Goal: Task Accomplishment & Management: Manage account settings

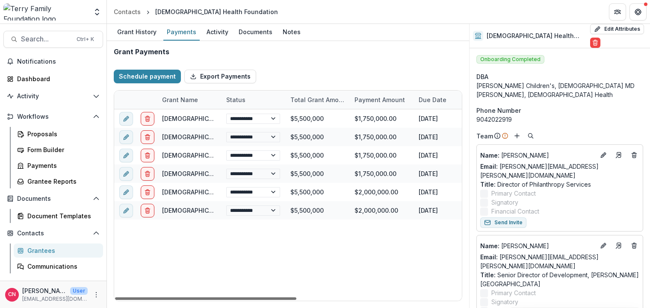
drag, startPoint x: 288, startPoint y: 297, endPoint x: 202, endPoint y: 303, distance: 86.5
click at [202, 300] on div at bounding box center [205, 298] width 181 height 3
click at [44, 60] on span "Notifications" at bounding box center [54, 61] width 74 height 7
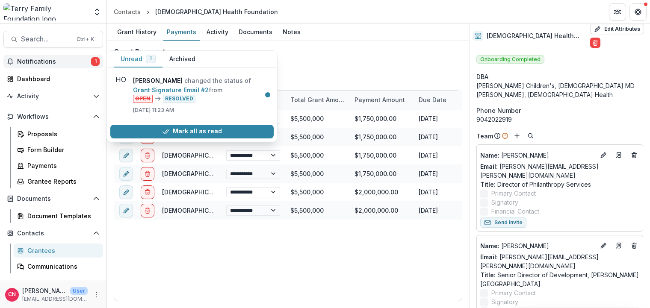
click at [37, 59] on span "Notifications" at bounding box center [54, 61] width 74 height 7
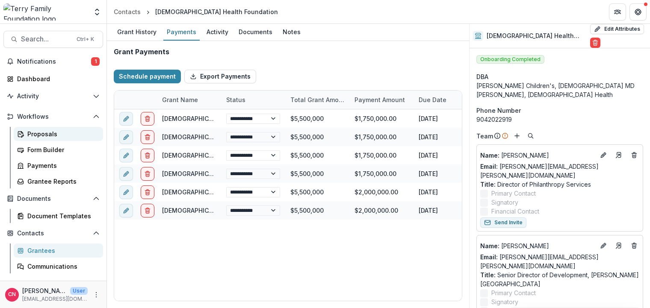
click at [35, 133] on div "Proposals" at bounding box center [61, 133] width 69 height 9
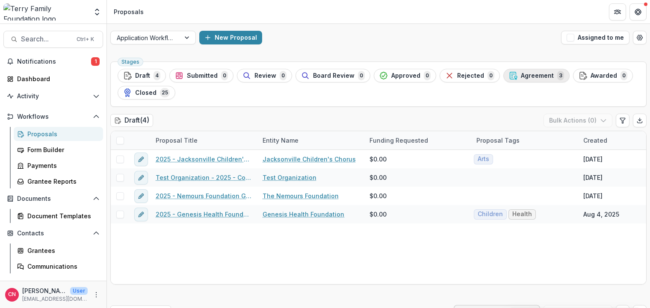
click at [523, 73] on span "Agreement" at bounding box center [536, 75] width 33 height 7
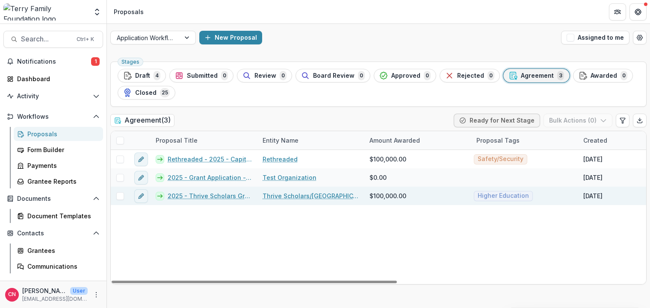
click at [217, 194] on link "2025 - Thrive Scholars Grant Application Form - Program or Project" at bounding box center [210, 195] width 85 height 9
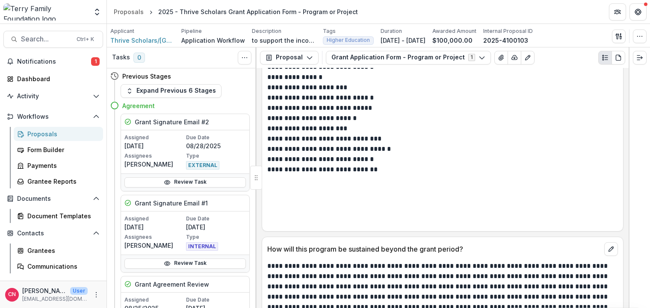
scroll to position [3846, 0]
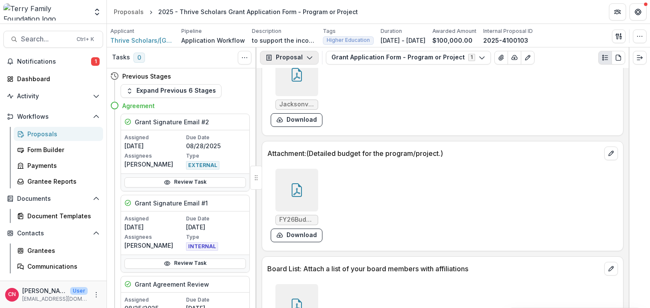
click at [309, 56] on icon "button" at bounding box center [309, 57] width 7 height 7
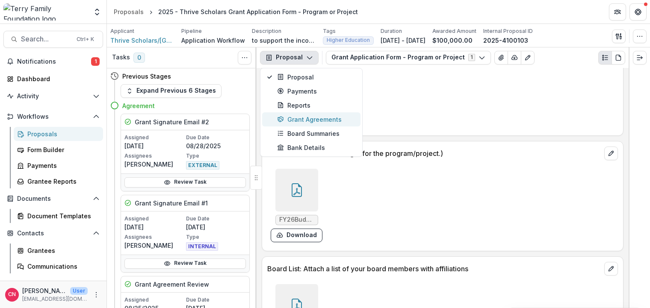
click at [329, 116] on div "Grant Agreements" at bounding box center [316, 119] width 78 height 9
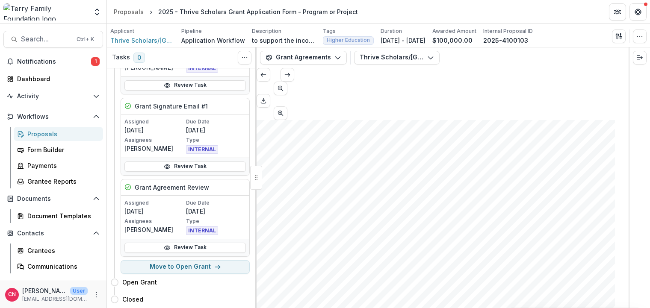
scroll to position [820, 0]
click at [173, 265] on button "Move to Open Grant" at bounding box center [184, 267] width 129 height 14
select select "**********"
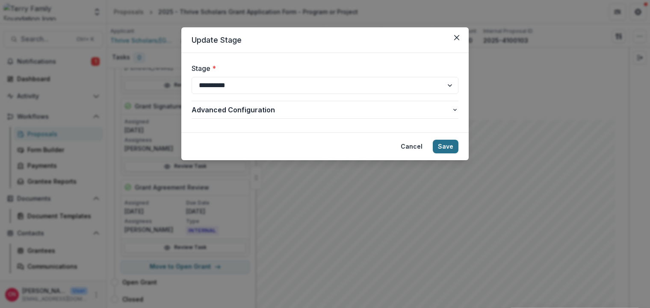
click at [449, 147] on button "Save" at bounding box center [445, 147] width 26 height 14
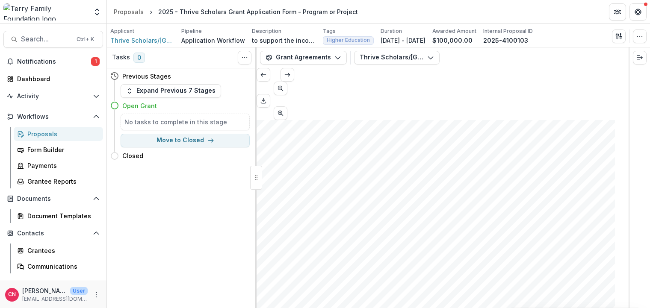
scroll to position [513, 0]
click at [335, 57] on icon "button" at bounding box center [337, 57] width 7 height 7
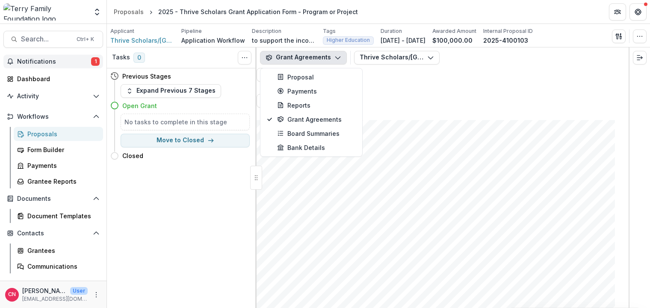
drag, startPoint x: 36, startPoint y: 62, endPoint x: 62, endPoint y: 57, distance: 26.4
click at [36, 61] on span "Notifications" at bounding box center [54, 61] width 74 height 7
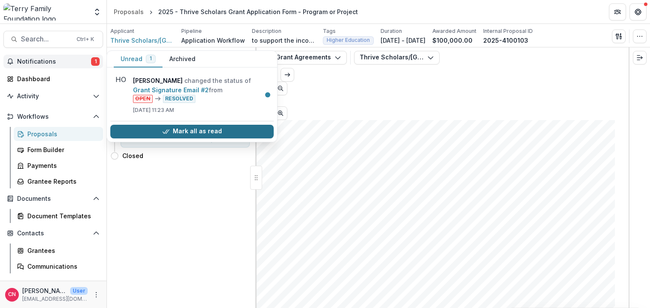
click at [191, 130] on button "Mark all as read" at bounding box center [191, 132] width 163 height 14
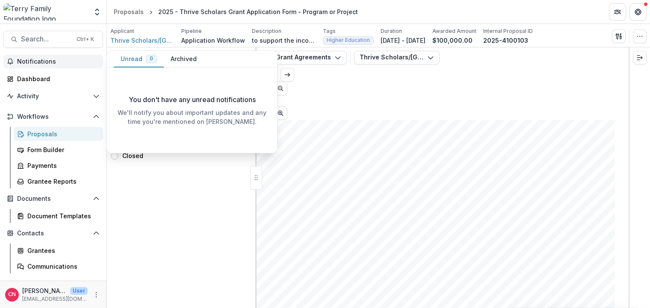
click at [29, 57] on button "Notifications" at bounding box center [53, 62] width 100 height 14
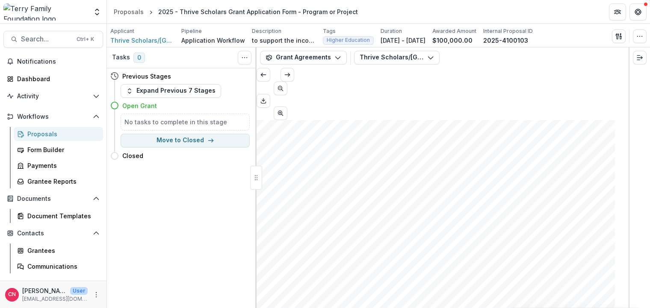
click at [43, 134] on div "Proposals" at bounding box center [61, 133] width 69 height 9
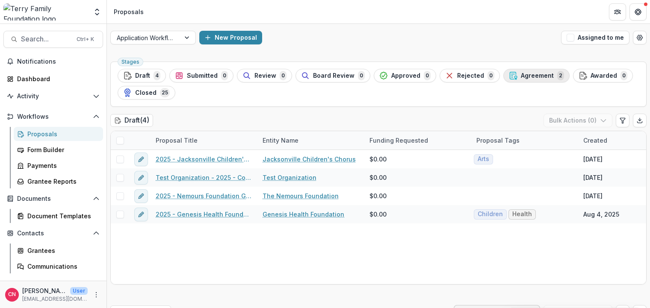
click at [521, 74] on span "Agreement" at bounding box center [536, 75] width 33 height 7
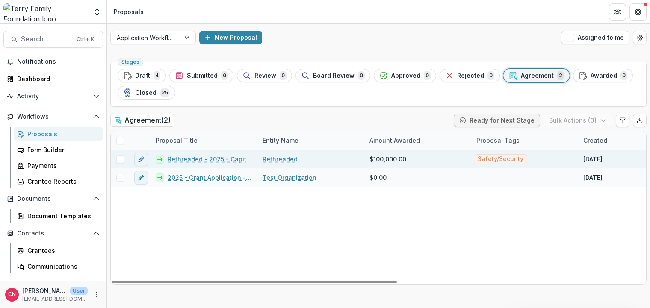
click at [208, 158] on link "Rethreaded - 2025 - Capital Campaign/Endowment Application" at bounding box center [210, 159] width 85 height 9
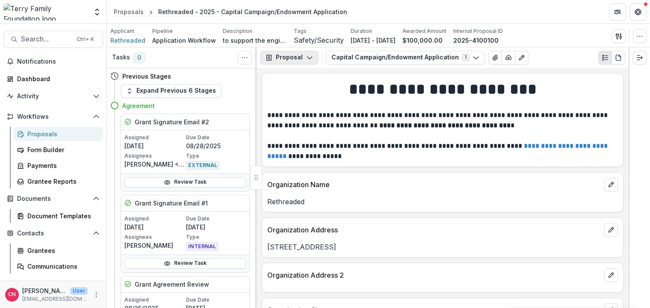
click at [304, 53] on button "Proposal" at bounding box center [289, 58] width 59 height 14
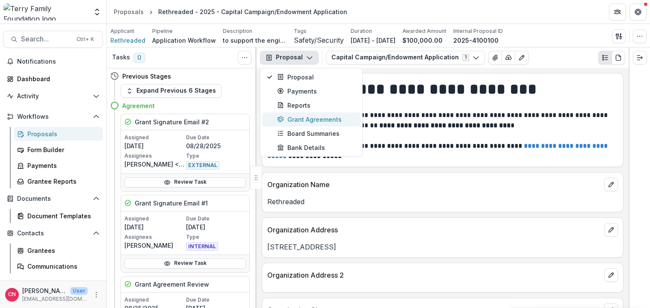
click at [299, 117] on div "Grant Agreements" at bounding box center [316, 119] width 78 height 9
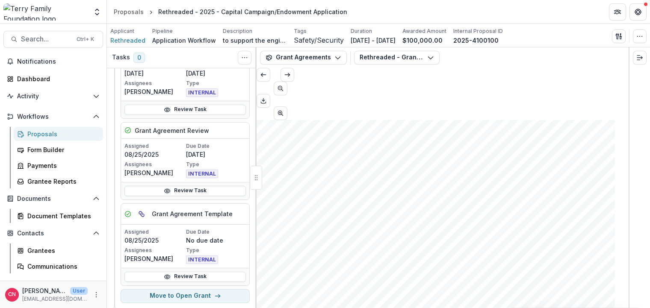
scroll to position [183, 0]
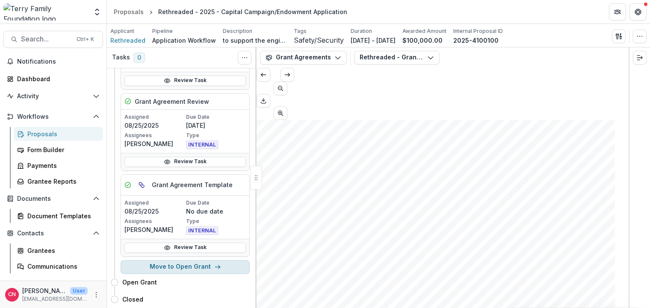
click at [181, 263] on button "Move to Open Grant" at bounding box center [184, 267] width 129 height 14
select select "**********"
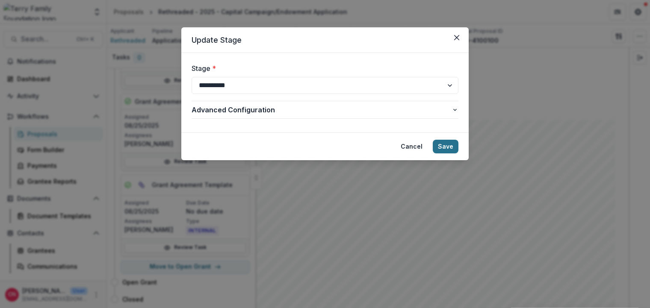
click at [448, 146] on button "Save" at bounding box center [445, 147] width 26 height 14
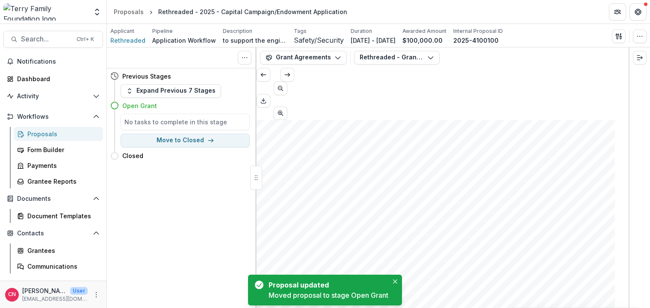
scroll to position [0, 0]
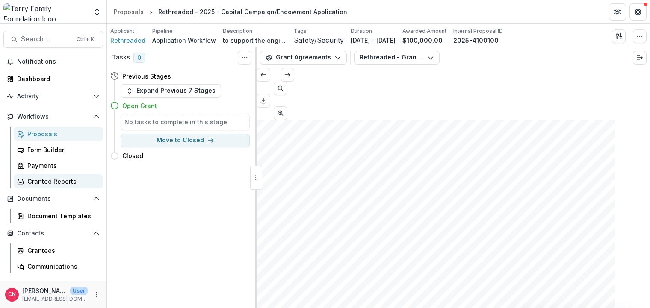
click at [61, 179] on div "Grantee Reports" at bounding box center [61, 181] width 69 height 9
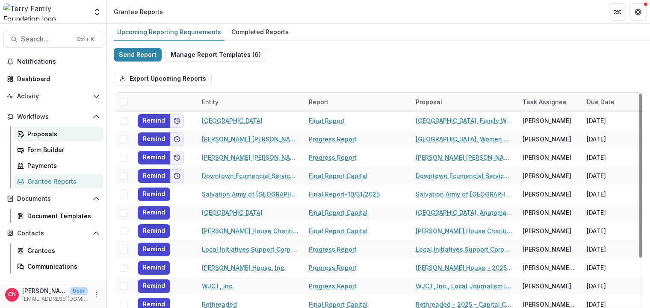
click at [24, 134] on link "Proposals" at bounding box center [58, 134] width 89 height 14
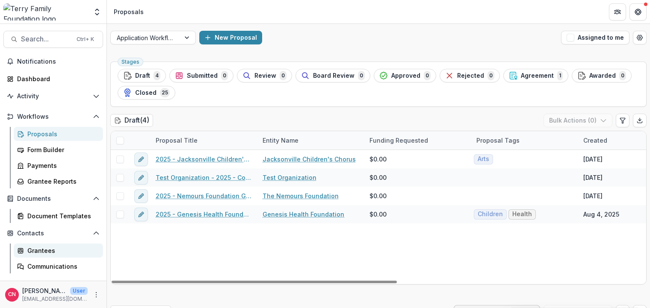
click at [41, 249] on div "Grantees" at bounding box center [61, 250] width 69 height 9
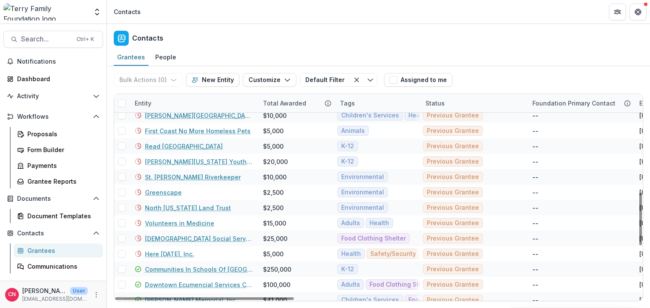
scroll to position [564, 0]
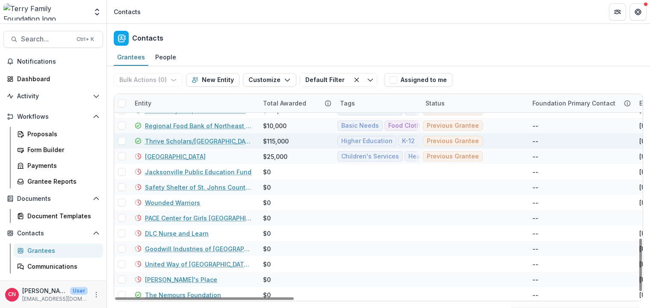
click at [168, 141] on link "Thrive Scholars/[GEOGRAPHIC_DATA]" at bounding box center [199, 141] width 108 height 9
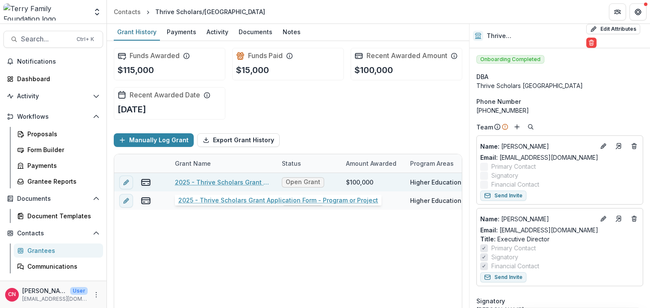
click at [214, 180] on link "2025 - Thrive Scholars Grant Application Form - Program or Project" at bounding box center [223, 182] width 97 height 9
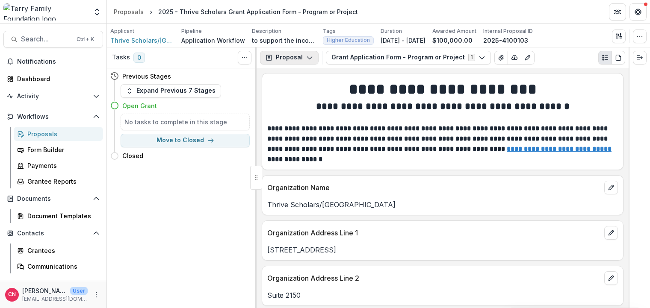
click at [306, 55] on icon "button" at bounding box center [309, 57] width 7 height 7
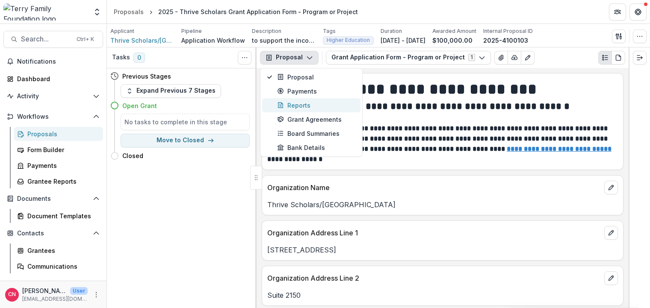
click at [300, 103] on div "Reports" at bounding box center [316, 105] width 78 height 9
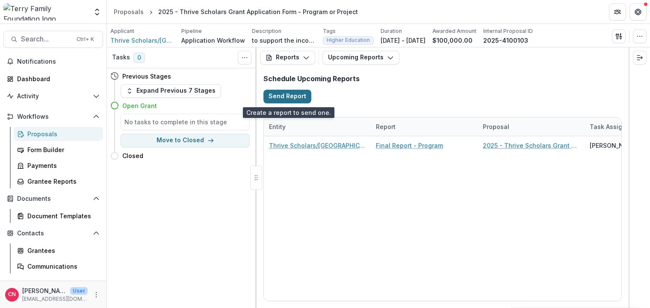
click at [285, 94] on button "Send Report" at bounding box center [287, 97] width 48 height 14
select select "********"
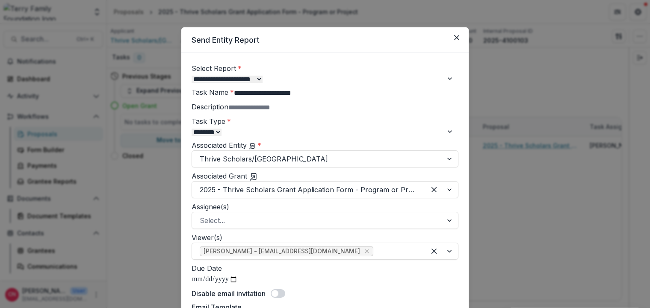
click at [191, 76] on select "**********" at bounding box center [226, 79] width 71 height 7
select select "**********"
click option "**********" at bounding box center [0, 0] width 0 height 0
type input "**********"
click at [259, 113] on input "Description" at bounding box center [262, 108] width 68 height 10
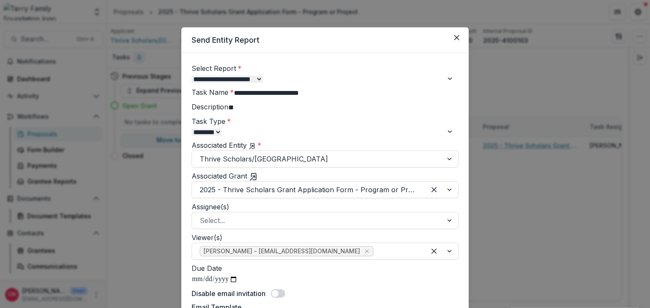
type input "*"
click at [234, 98] on input "**********" at bounding box center [268, 93] width 68 height 10
type input "**********"
drag, startPoint x: 200, startPoint y: 154, endPoint x: 224, endPoint y: 148, distance: 24.4
click at [228, 113] on input "Description" at bounding box center [262, 108] width 68 height 10
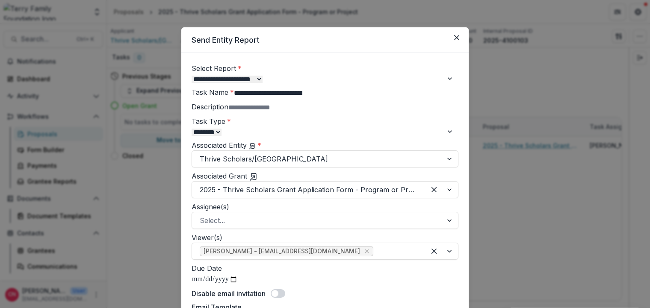
scroll to position [103, 0]
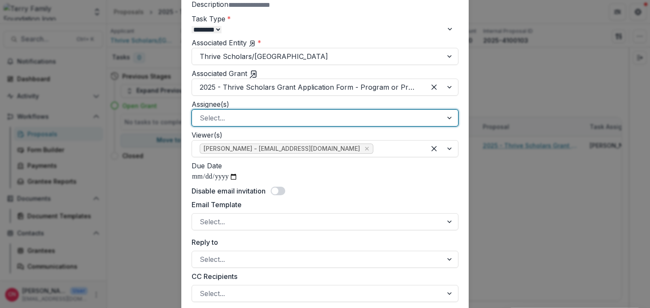
click at [450, 126] on div at bounding box center [449, 118] width 15 height 16
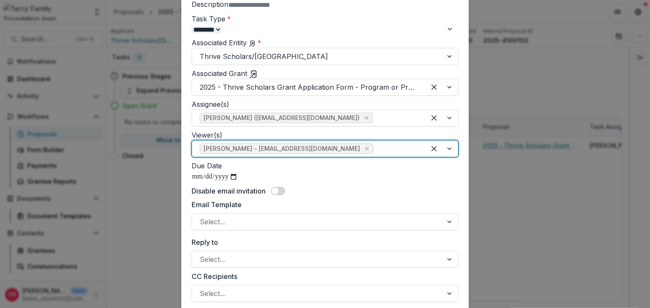
click at [448, 157] on div at bounding box center [441, 149] width 32 height 16
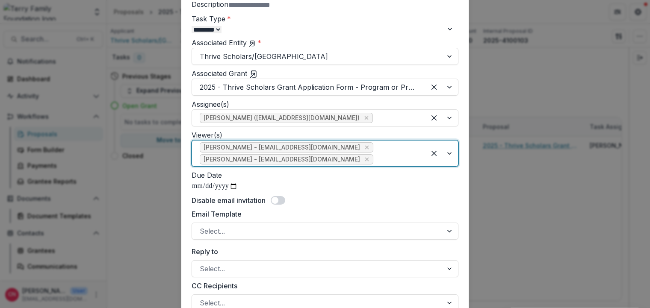
scroll to position [205, 0]
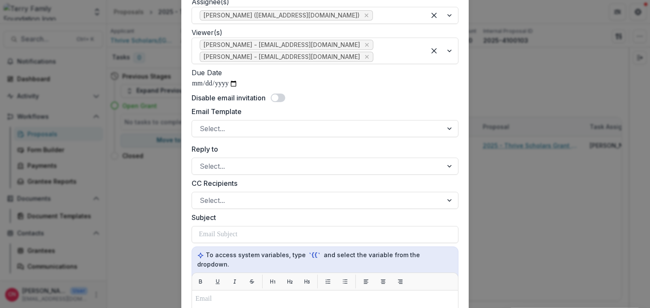
click at [238, 89] on input "Due Date" at bounding box center [214, 83] width 46 height 11
type input "**********"
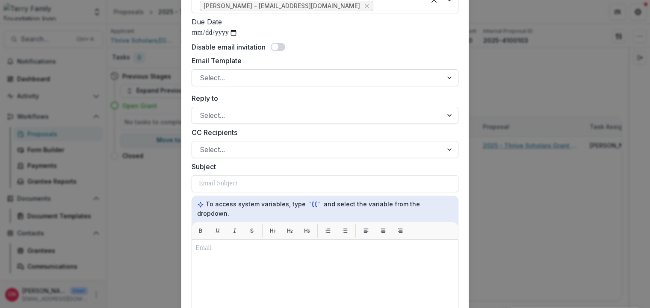
scroll to position [256, 0]
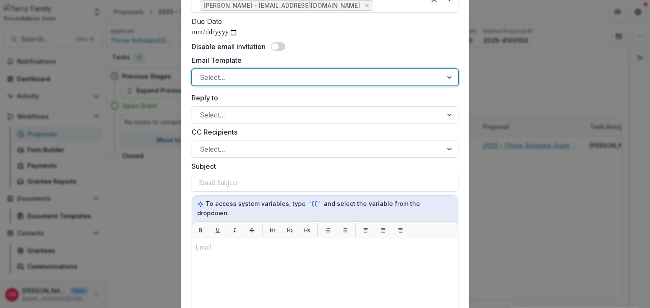
click at [449, 85] on div at bounding box center [449, 77] width 15 height 16
click at [295, 83] on div at bounding box center [317, 77] width 235 height 12
click at [297, 83] on div at bounding box center [317, 77] width 235 height 12
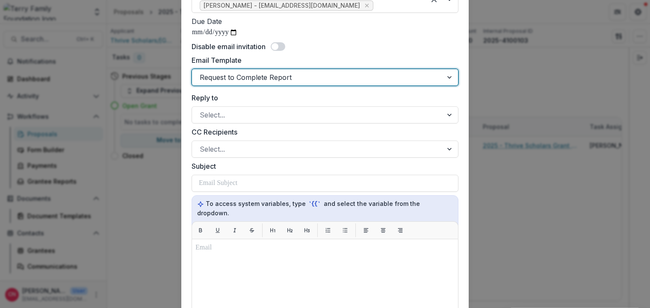
click at [311, 83] on div at bounding box center [317, 77] width 235 height 12
click at [449, 85] on div at bounding box center [449, 77] width 15 height 16
click at [219, 121] on div at bounding box center [317, 115] width 235 height 12
click at [300, 83] on div at bounding box center [317, 77] width 235 height 12
click at [450, 85] on div at bounding box center [449, 77] width 15 height 16
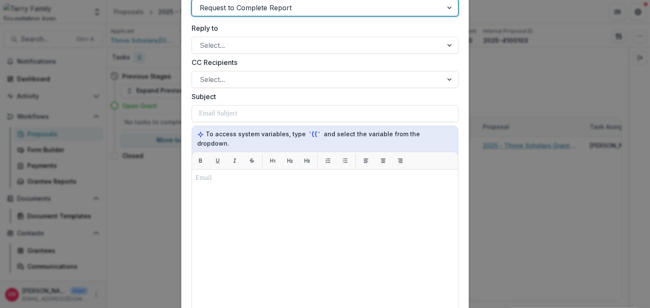
scroll to position [359, 0]
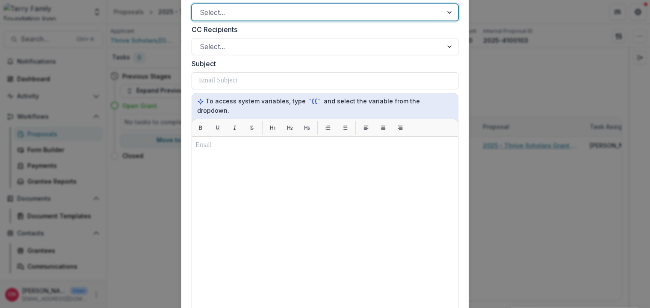
click at [449, 21] on div at bounding box center [449, 12] width 15 height 16
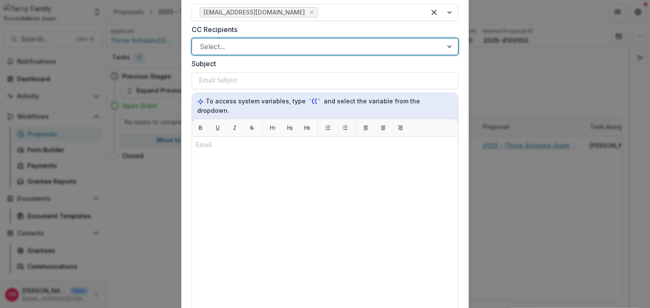
click at [449, 55] on div at bounding box center [449, 46] width 15 height 16
click at [314, 53] on div at bounding box center [317, 47] width 235 height 12
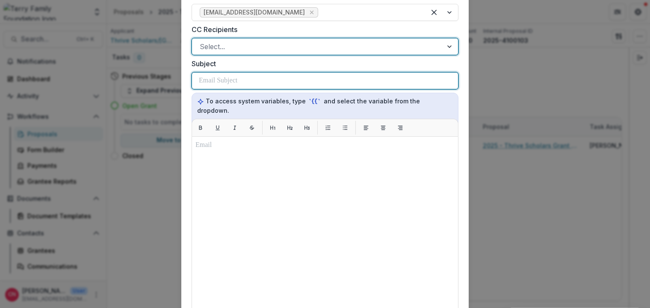
click at [271, 89] on div at bounding box center [325, 81] width 252 height 16
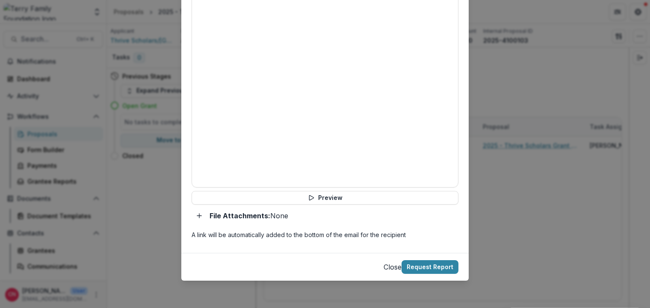
scroll to position [390, 0]
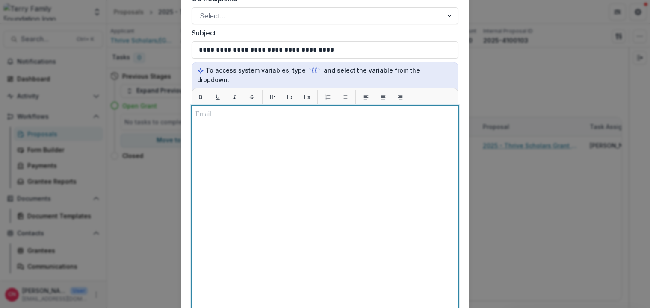
click at [217, 194] on div at bounding box center [324, 212] width 259 height 206
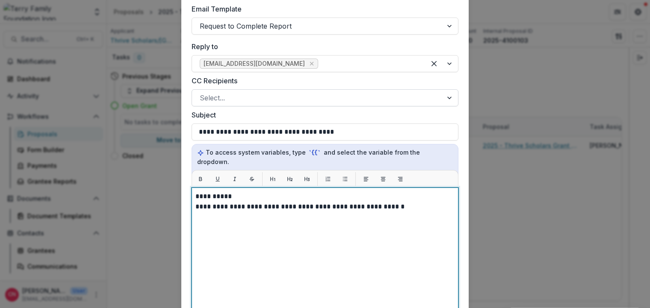
scroll to position [513, 0]
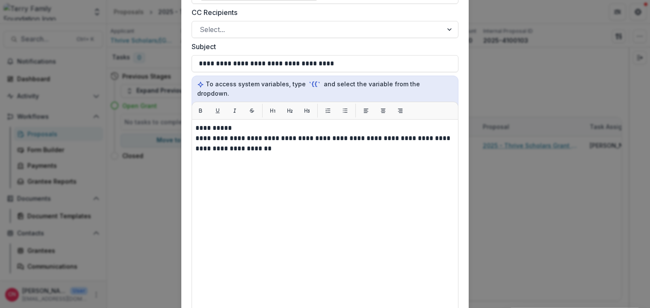
scroll to position [410, 0]
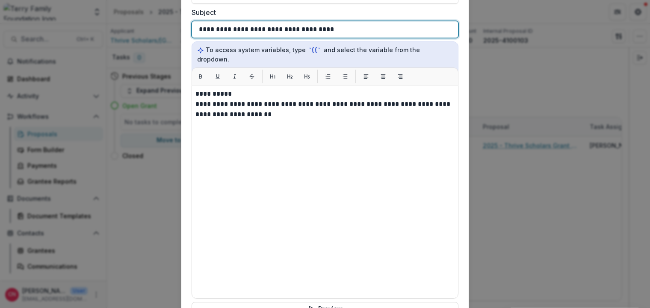
click at [199, 35] on p "**********" at bounding box center [266, 29] width 135 height 10
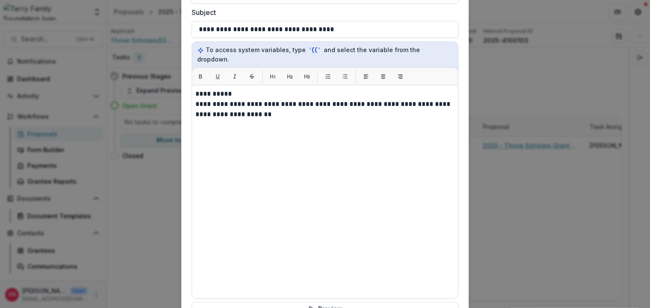
click at [196, 38] on div "**********" at bounding box center [324, 29] width 267 height 17
click at [198, 38] on div "**********" at bounding box center [324, 29] width 267 height 17
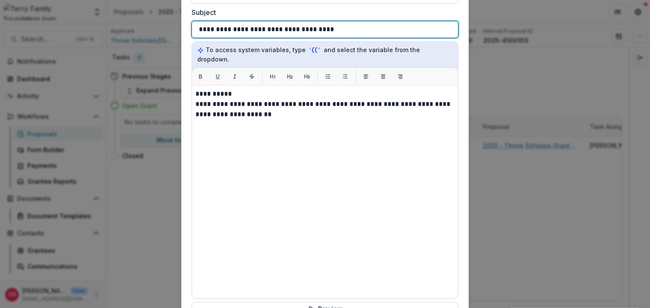
click at [201, 35] on p "**********" at bounding box center [266, 29] width 135 height 10
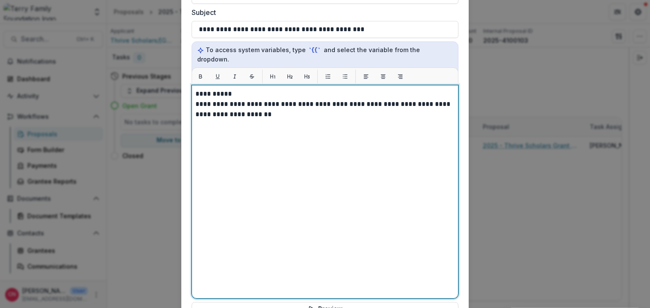
click at [389, 120] on p "**********" at bounding box center [324, 109] width 259 height 21
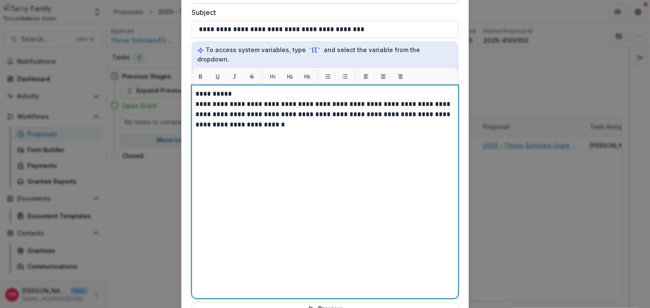
click at [344, 130] on p "**********" at bounding box center [324, 114] width 259 height 31
click at [288, 130] on p "**********" at bounding box center [324, 114] width 259 height 31
click at [353, 130] on p "**********" at bounding box center [324, 114] width 259 height 31
click at [288, 130] on p "**********" at bounding box center [324, 114] width 259 height 31
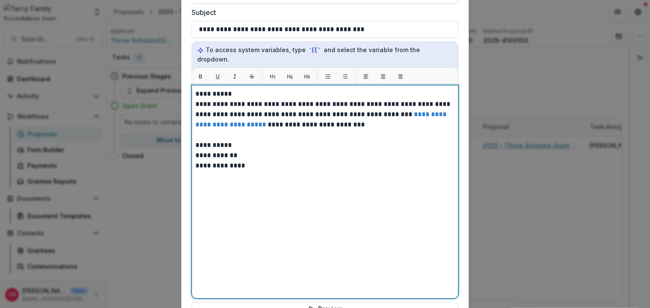
scroll to position [595, 0]
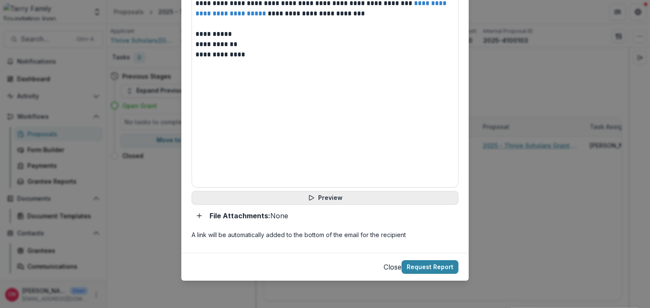
click at [329, 197] on button "Preview" at bounding box center [324, 198] width 267 height 14
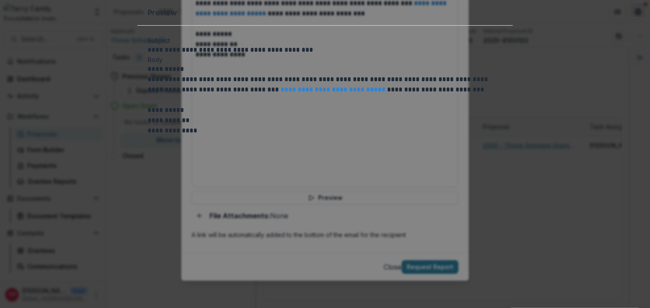
click at [635, 13] on icon "Close" at bounding box center [637, 10] width 5 height 5
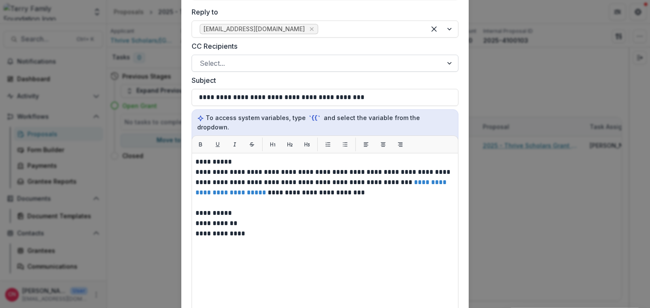
scroll to position [338, 0]
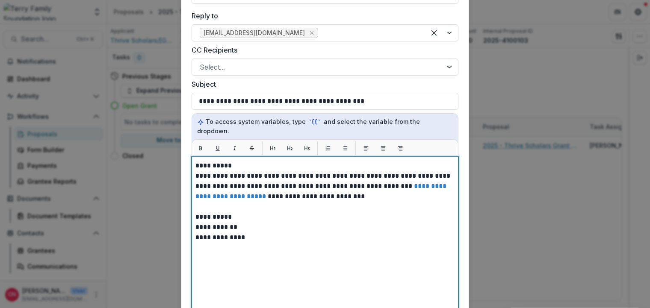
click at [253, 202] on p "**********" at bounding box center [324, 186] width 259 height 31
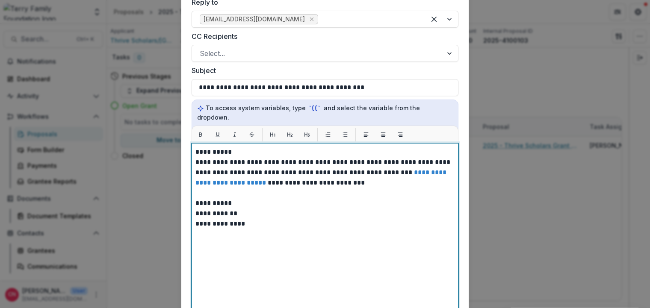
scroll to position [544, 0]
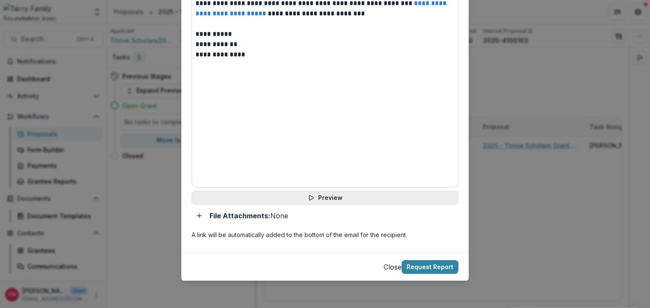
click at [320, 205] on button "Preview" at bounding box center [324, 198] width 267 height 14
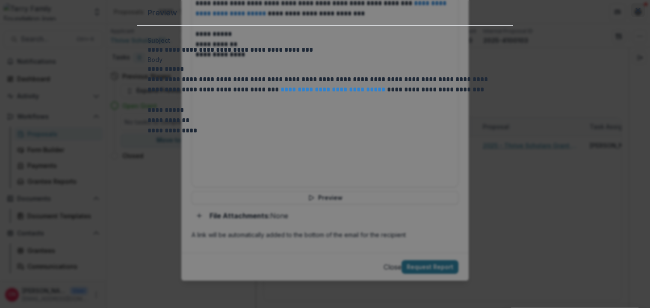
click at [631, 17] on button "Close" at bounding box center [638, 10] width 14 height 14
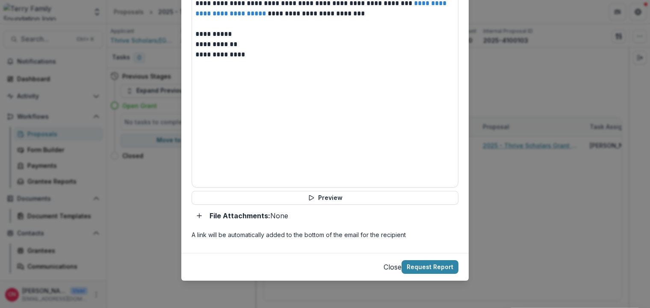
scroll to position [595, 0]
click at [431, 264] on button "Request Report" at bounding box center [429, 267] width 57 height 14
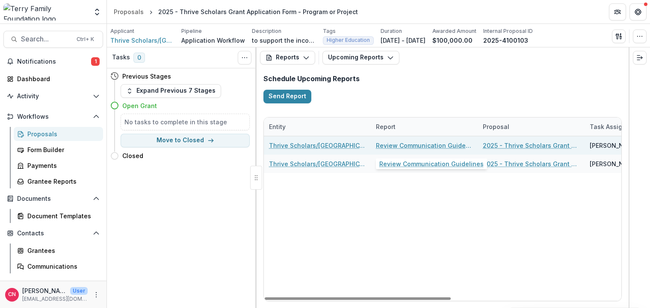
click at [408, 145] on link "Review Communication Guidelines" at bounding box center [424, 145] width 97 height 9
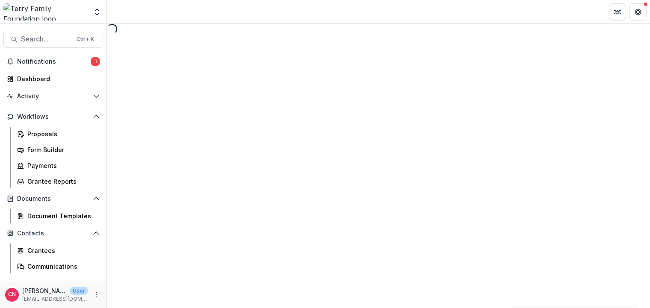
select select "********"
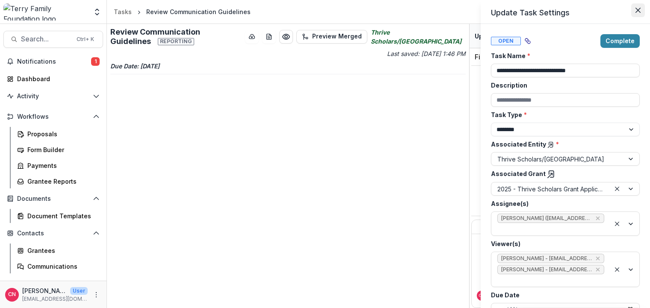
click at [638, 5] on button "Close" at bounding box center [638, 10] width 14 height 14
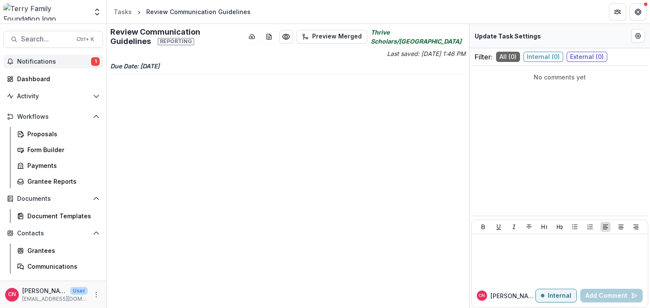
click at [31, 62] on span "Notifications" at bounding box center [54, 61] width 74 height 7
click at [44, 249] on div "Grantees" at bounding box center [61, 250] width 69 height 9
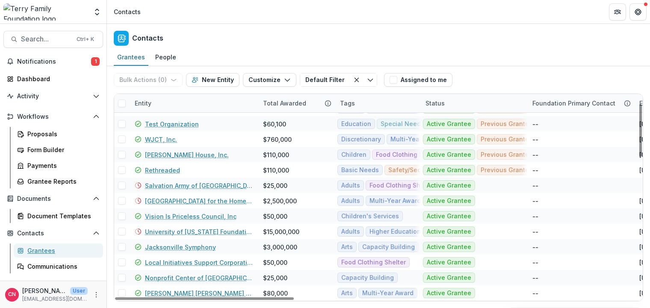
scroll to position [17, 0]
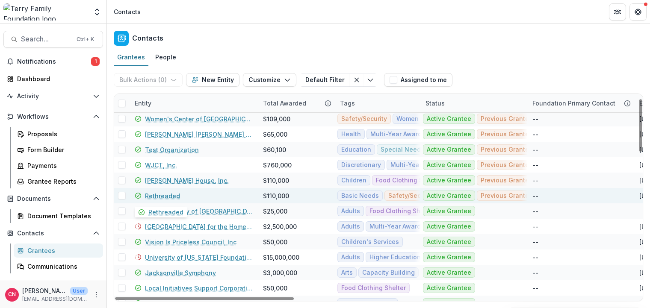
click at [172, 195] on link "Rethreaded" at bounding box center [162, 195] width 35 height 9
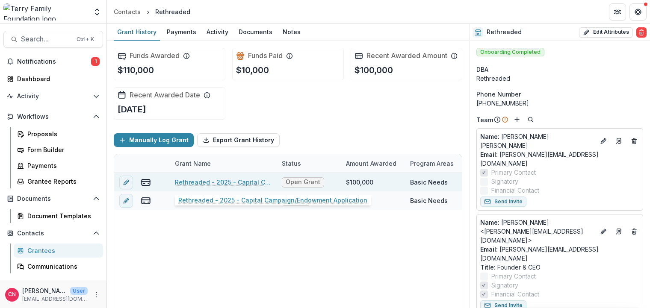
click at [203, 179] on link "Rethreaded - 2025 - Capital Campaign/Endowment Application" at bounding box center [223, 182] width 97 height 9
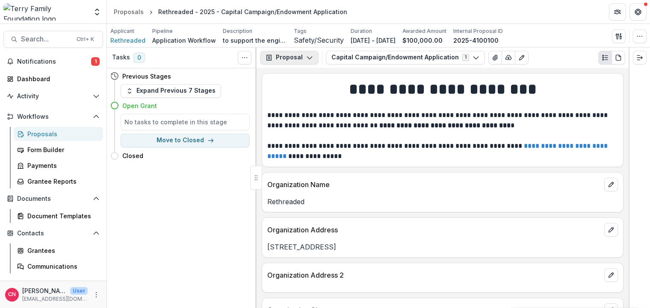
click at [304, 53] on button "Proposal" at bounding box center [289, 58] width 59 height 14
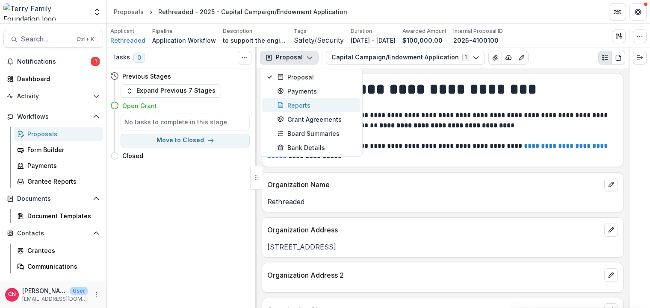
click at [296, 103] on div "Reports" at bounding box center [316, 105] width 78 height 9
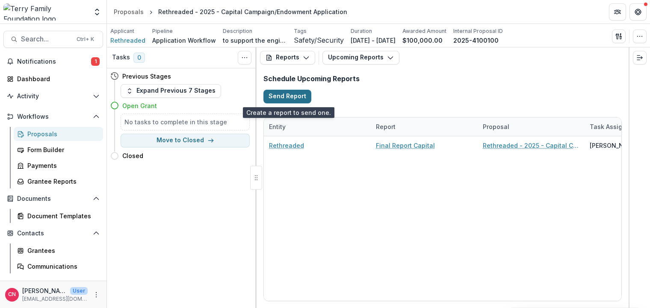
click at [287, 95] on button "Send Report" at bounding box center [287, 97] width 48 height 14
select select "********"
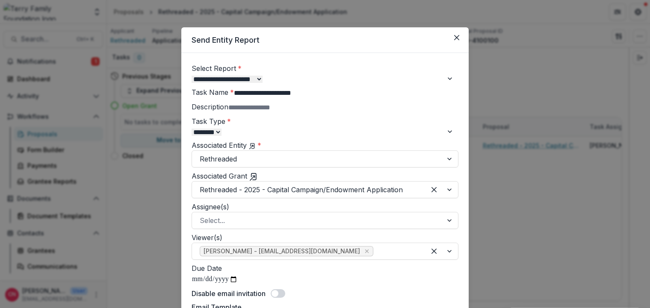
click at [191, 76] on select "**********" at bounding box center [226, 79] width 71 height 7
select select "**********"
click option "**********" at bounding box center [0, 0] width 0 height 0
type input "**********"
click at [228, 113] on input "Description" at bounding box center [262, 108] width 68 height 10
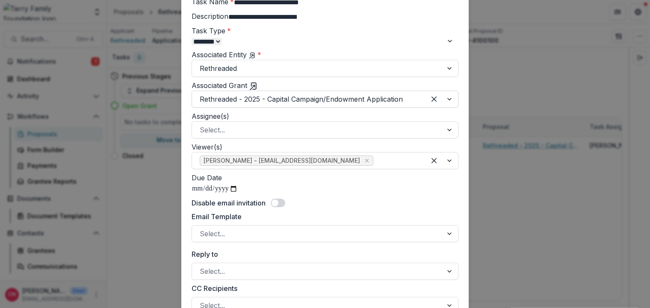
scroll to position [103, 0]
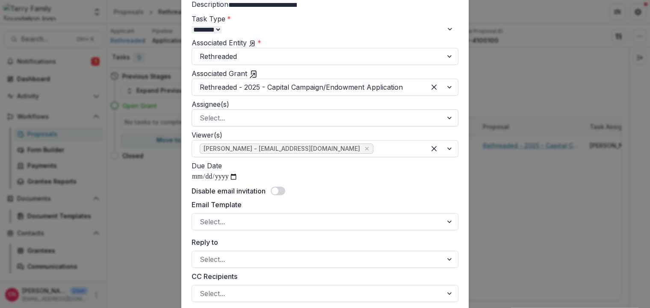
type input "**********"
click at [448, 126] on div at bounding box center [449, 118] width 15 height 16
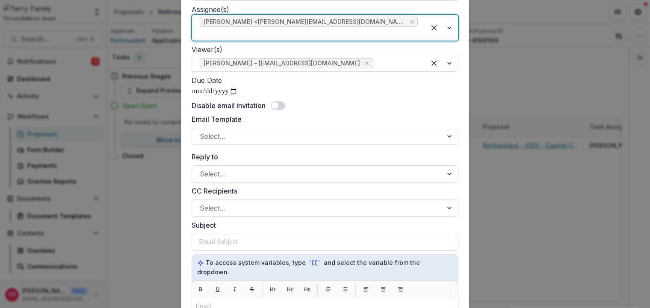
scroll to position [256, 0]
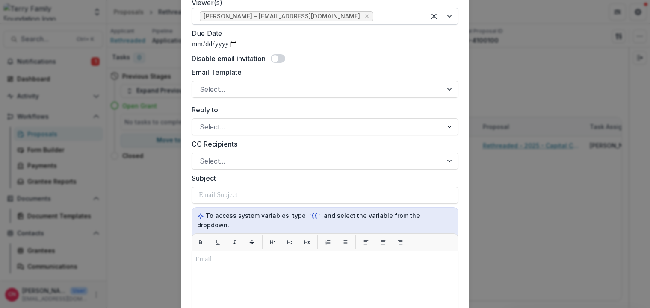
click at [447, 24] on div at bounding box center [441, 16] width 32 height 16
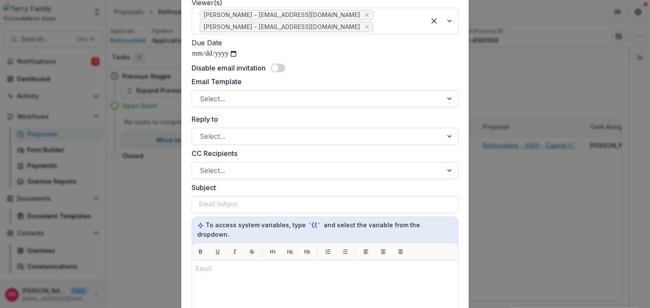
click at [238, 59] on input "Due Date" at bounding box center [214, 53] width 46 height 11
type input "**********"
click at [451, 107] on div at bounding box center [449, 99] width 15 height 16
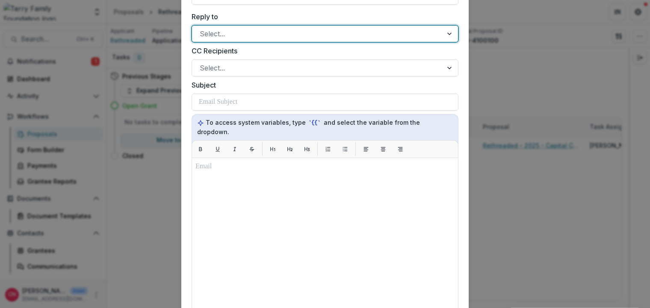
click at [262, 40] on div at bounding box center [317, 34] width 235 height 12
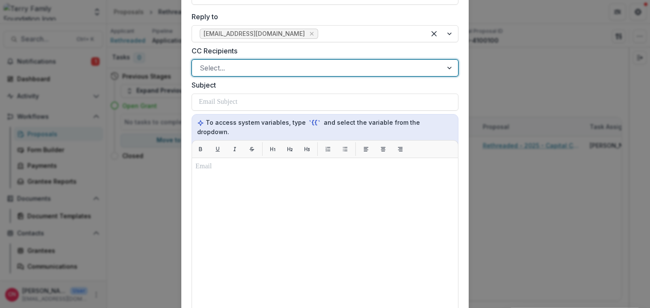
click at [232, 74] on div at bounding box center [317, 68] width 235 height 12
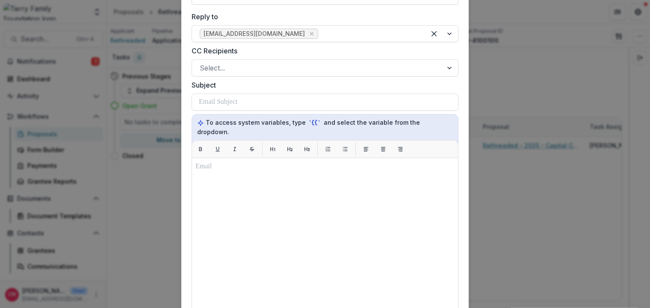
click at [277, 56] on label "CC Recipients" at bounding box center [322, 51] width 262 height 10
click at [202, 73] on input "CC Recipients" at bounding box center [201, 68] width 2 height 10
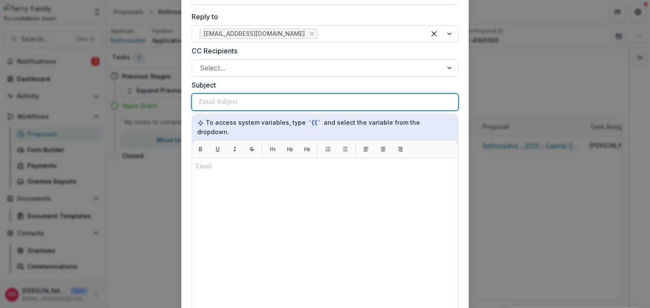
click at [200, 107] on p at bounding box center [218, 102] width 38 height 10
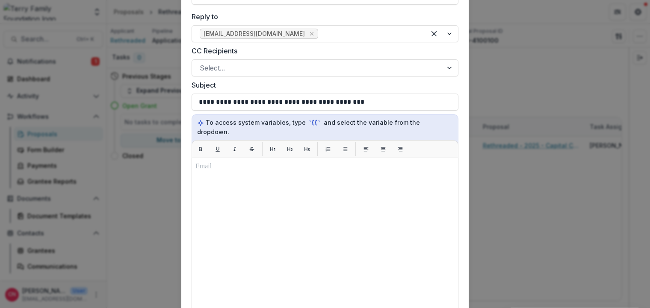
click at [191, 228] on div at bounding box center [324, 265] width 267 height 214
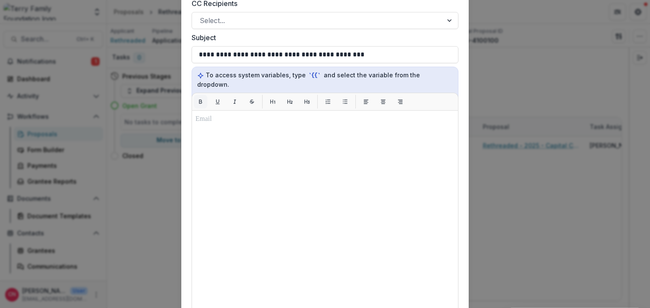
scroll to position [348, 0]
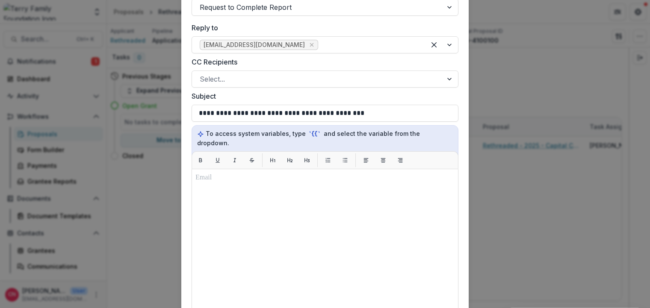
click at [194, 235] on div at bounding box center [324, 276] width 267 height 214
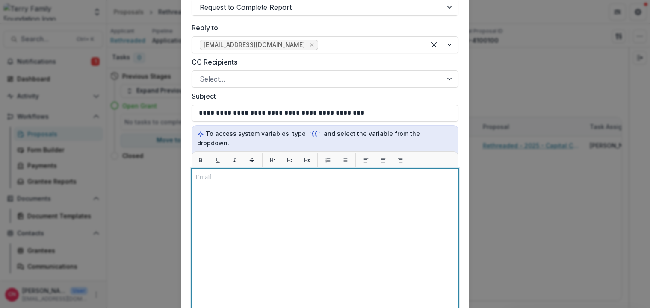
click at [203, 183] on p at bounding box center [324, 178] width 259 height 10
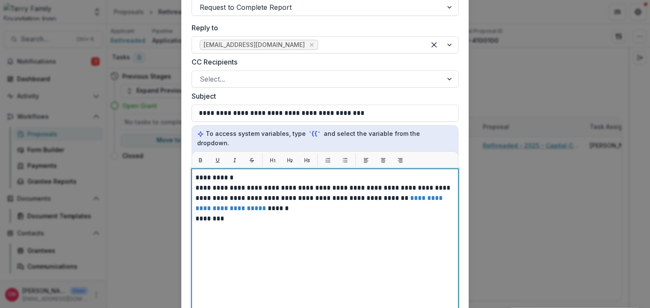
click at [335, 214] on p "**********" at bounding box center [324, 198] width 259 height 31
click at [282, 214] on p "**********" at bounding box center [324, 198] width 259 height 31
click at [369, 214] on p "**********" at bounding box center [324, 198] width 259 height 31
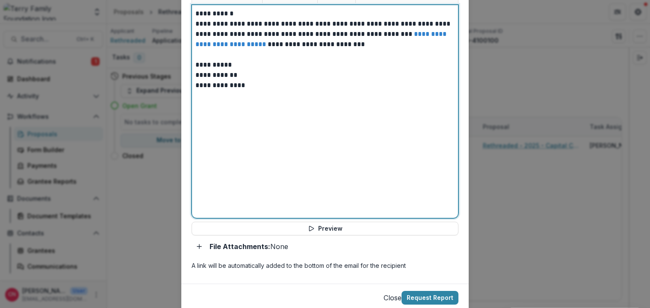
scroll to position [604, 0]
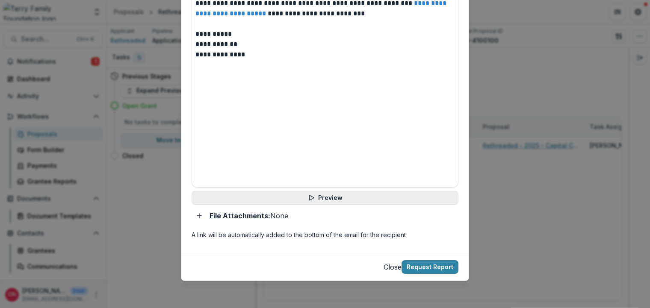
click at [310, 194] on button "Preview" at bounding box center [324, 198] width 267 height 14
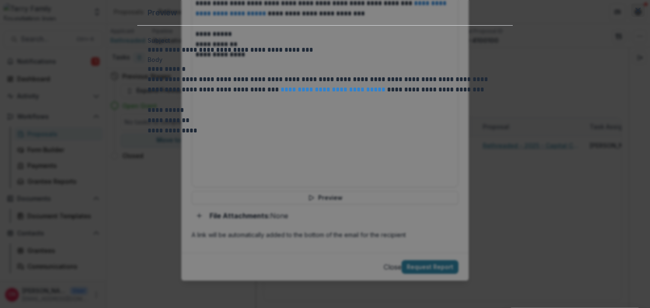
click at [631, 17] on button "Close" at bounding box center [638, 10] width 14 height 14
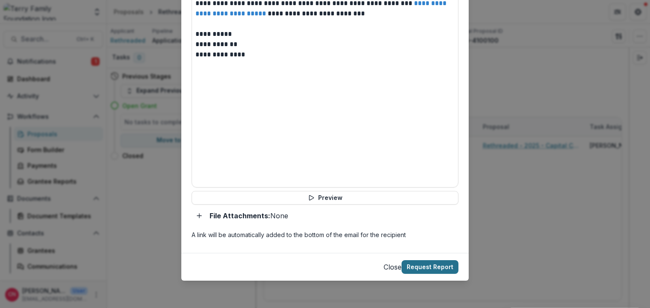
click at [425, 265] on button "Request Report" at bounding box center [429, 267] width 57 height 14
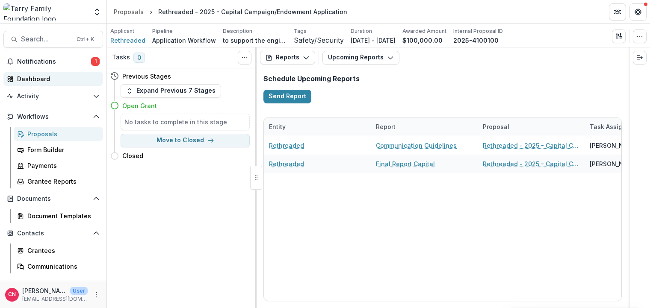
click at [39, 77] on div "Dashboard" at bounding box center [56, 78] width 79 height 9
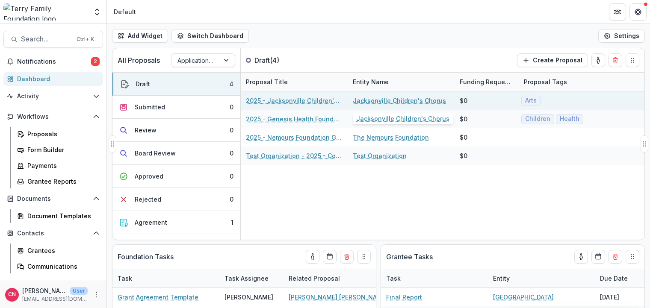
click at [376, 99] on link "Jacksonville Children's Chorus" at bounding box center [399, 100] width 93 height 9
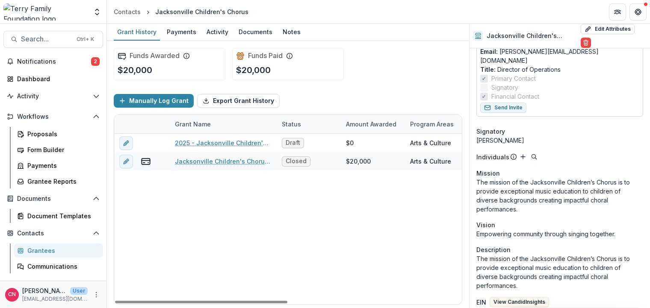
scroll to position [154, 0]
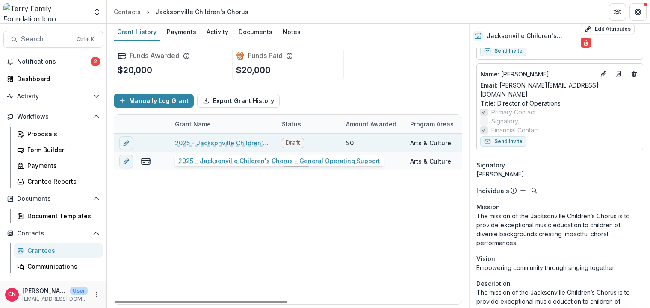
click at [220, 143] on link "2025 - Jacksonville Children's Chorus - General Operating Support" at bounding box center [223, 142] width 97 height 9
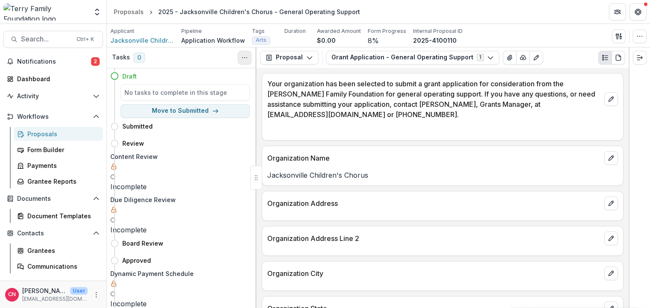
click at [240, 55] on button "Toggle View Cancelled Tasks" at bounding box center [245, 58] width 14 height 14
click at [241, 55] on icon "Toggle View Cancelled Tasks" at bounding box center [244, 57] width 7 height 7
click at [307, 57] on polyline "button" at bounding box center [309, 57] width 5 height 3
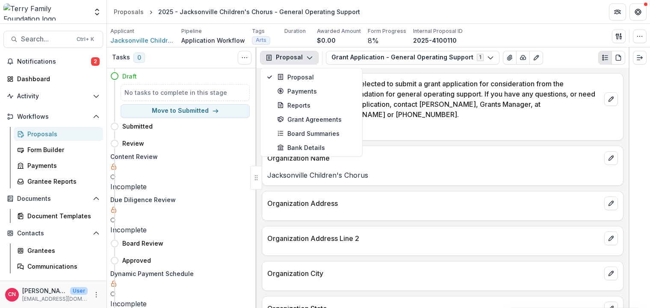
click at [306, 56] on icon "button" at bounding box center [309, 57] width 7 height 7
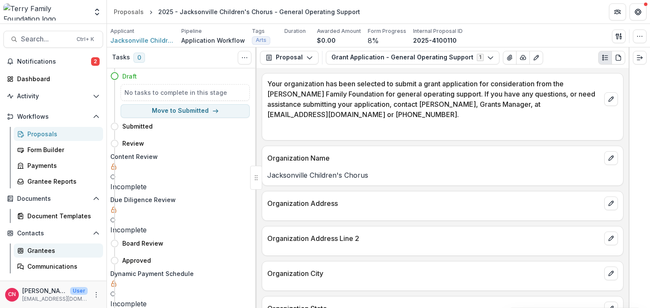
click at [39, 248] on div "Grantees" at bounding box center [61, 250] width 69 height 9
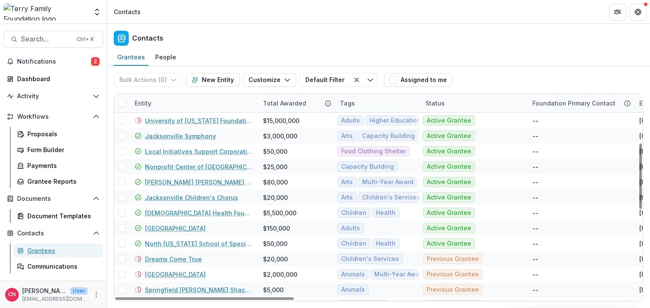
scroll to position [205, 0]
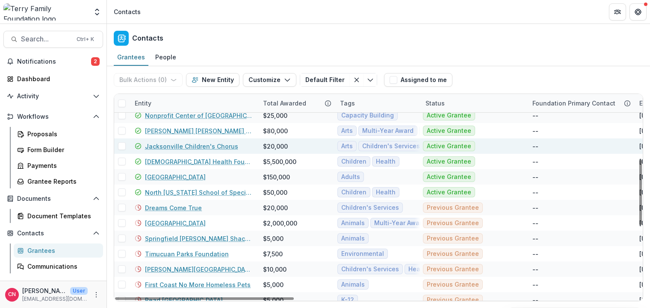
click at [122, 148] on span at bounding box center [122, 146] width 8 height 8
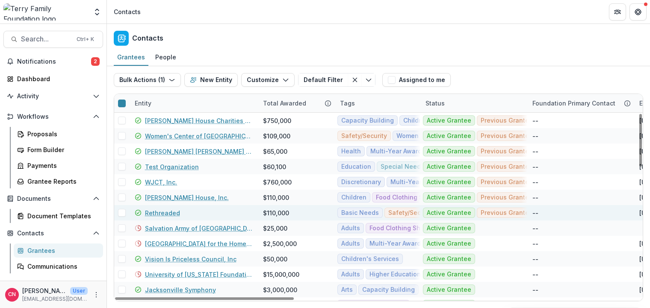
scroll to position [154, 0]
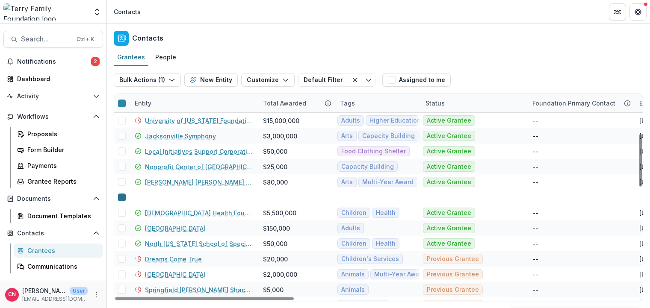
click at [122, 194] on div at bounding box center [122, 197] width 0 height 7
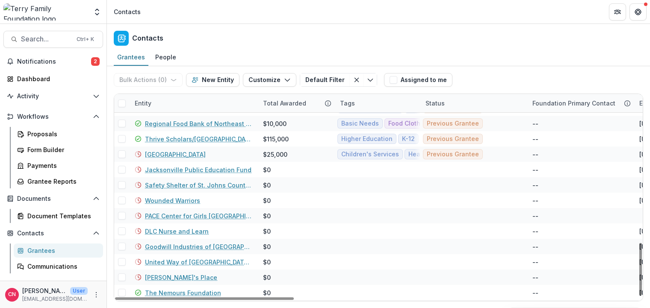
scroll to position [581, 0]
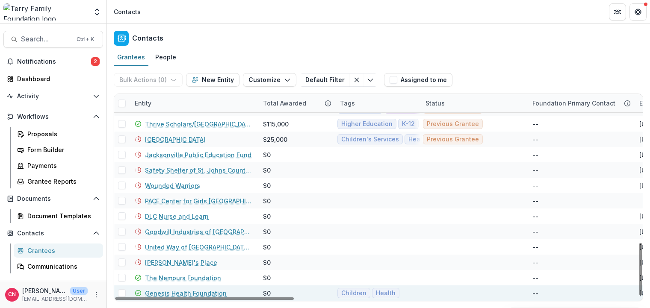
click at [123, 293] on span at bounding box center [122, 293] width 8 height 8
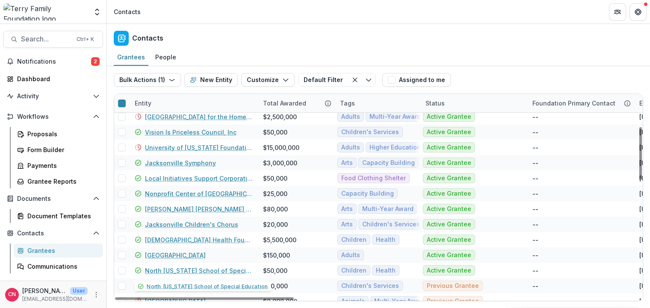
scroll to position [120, 0]
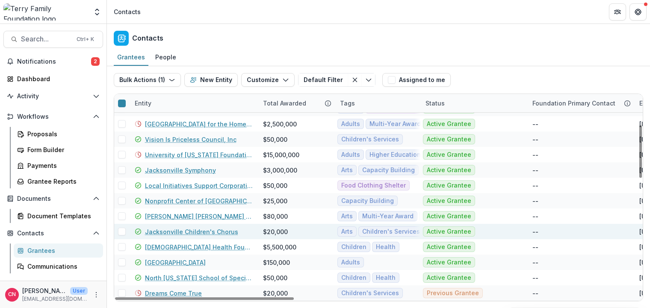
click at [120, 229] on span at bounding box center [122, 232] width 8 height 8
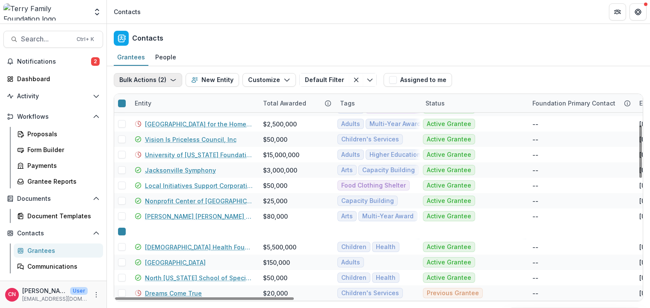
click at [172, 79] on icon "button" at bounding box center [173, 79] width 7 height 7
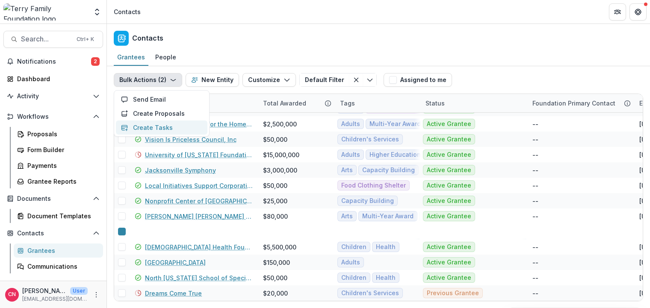
click at [163, 126] on button "Create Tasks" at bounding box center [161, 127] width 91 height 14
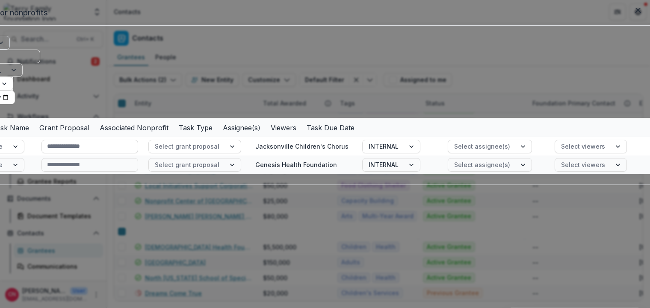
click at [9, 48] on div at bounding box center [1, 42] width 15 height 13
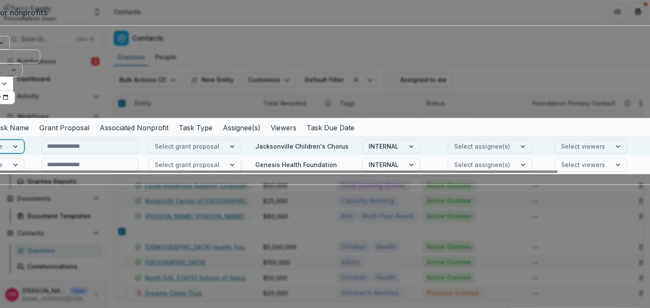
click at [24, 153] on div at bounding box center [16, 146] width 15 height 13
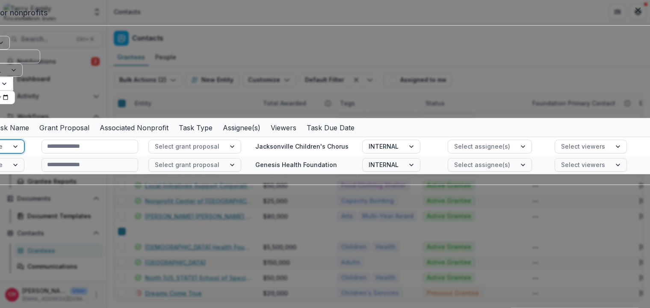
scroll to position [103, 0]
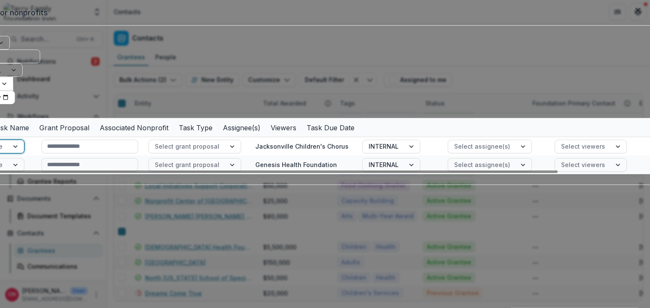
type input "**********"
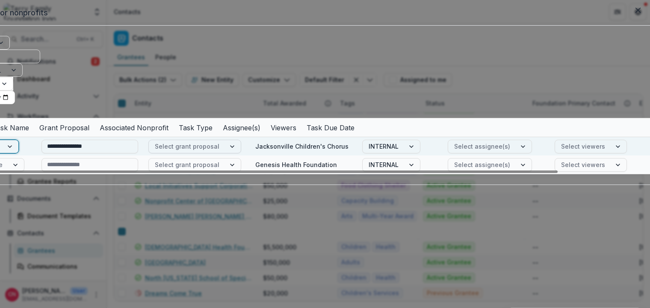
click at [241, 153] on div at bounding box center [232, 146] width 15 height 13
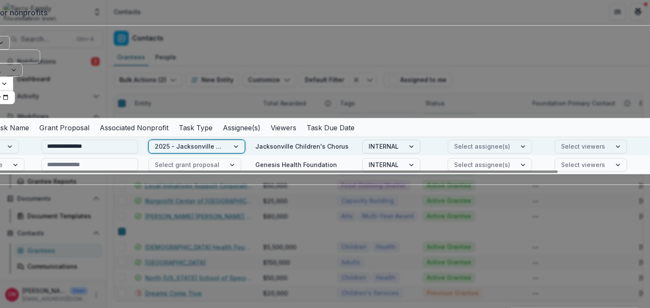
click at [420, 153] on div at bounding box center [411, 146] width 15 height 13
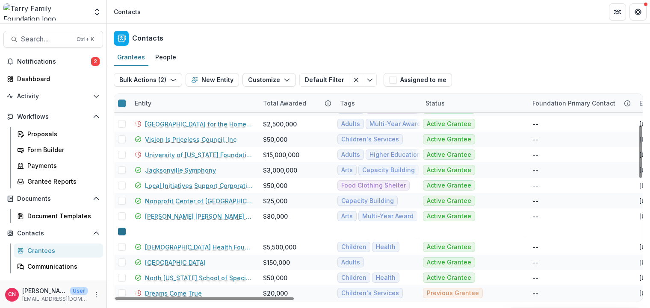
click at [122, 232] on icon at bounding box center [122, 232] width 0 height 0
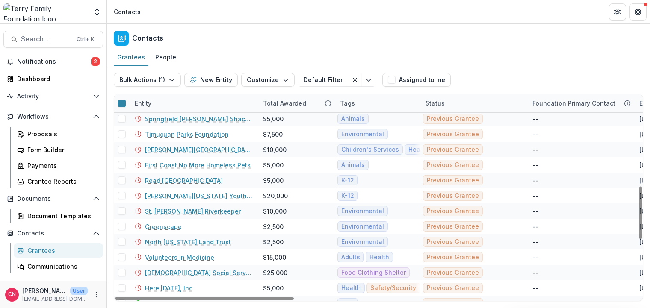
scroll to position [581, 0]
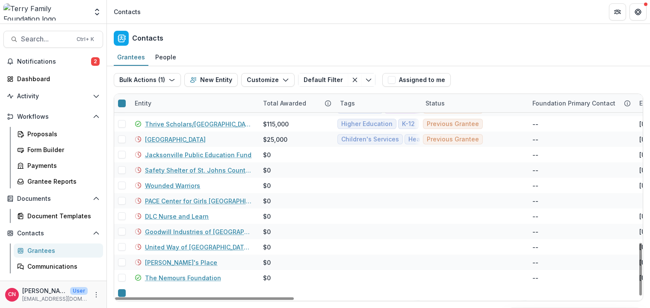
click at [187, 304] on link "Genesis Health Foundation" at bounding box center [186, 308] width 82 height 9
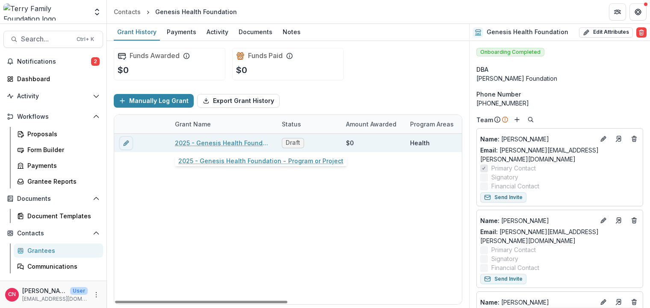
click at [238, 141] on link "2025 - Genesis Health Foundation - Program or Project" at bounding box center [223, 142] width 97 height 9
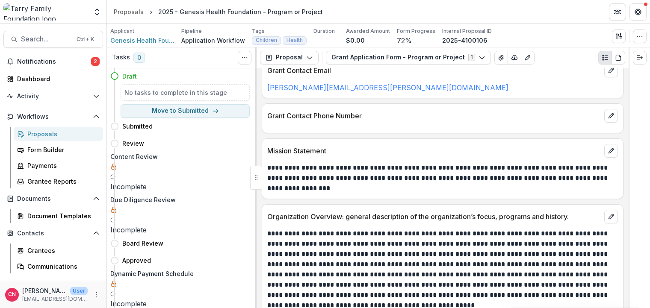
scroll to position [724, 0]
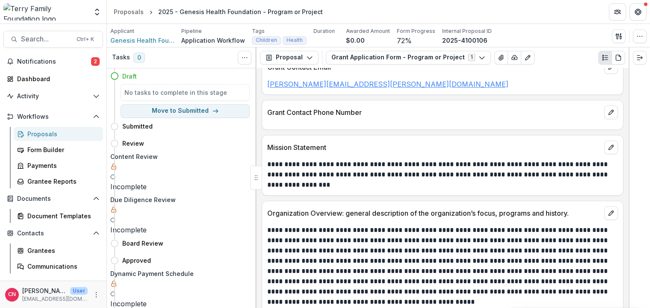
click at [352, 83] on link "[PERSON_NAME][EMAIL_ADDRESS][PERSON_NAME][DOMAIN_NAME]" at bounding box center [387, 84] width 241 height 9
